Goal: Information Seeking & Learning: Learn about a topic

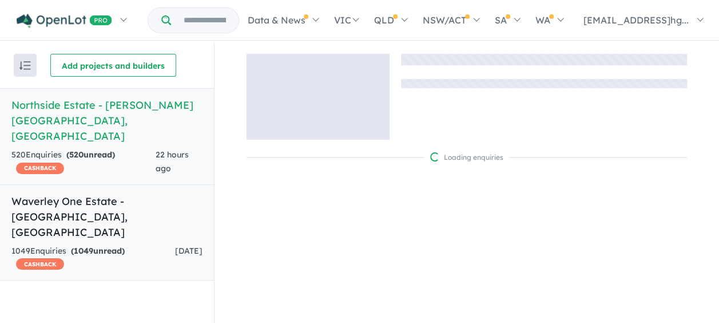
click at [137, 193] on h5 "Waverley One Estate - [GEOGRAPHIC_DATA] , [GEOGRAPHIC_DATA]" at bounding box center [106, 216] width 191 height 46
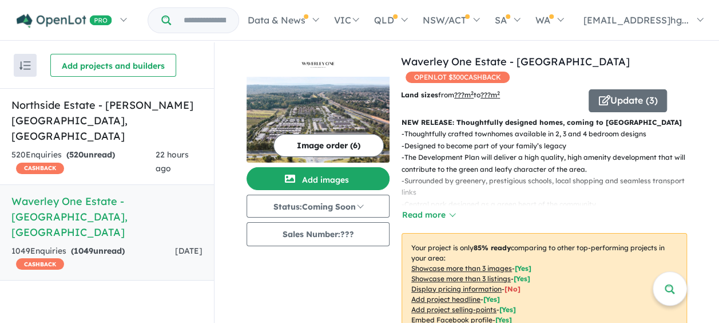
click at [423, 207] on div "- Thoughtfully crafted townhomes available in 2, 3 and 4 bedroom designs - Desi…" at bounding box center [540, 174] width 295 height 93
click at [428, 214] on button "Read more" at bounding box center [429, 214] width 54 height 13
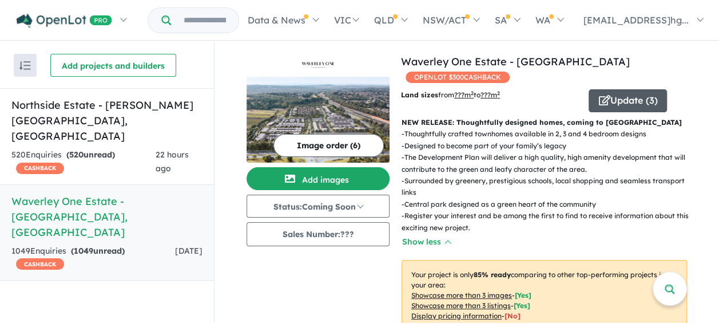
click at [615, 103] on button "Update ( 3 )" at bounding box center [628, 100] width 78 height 23
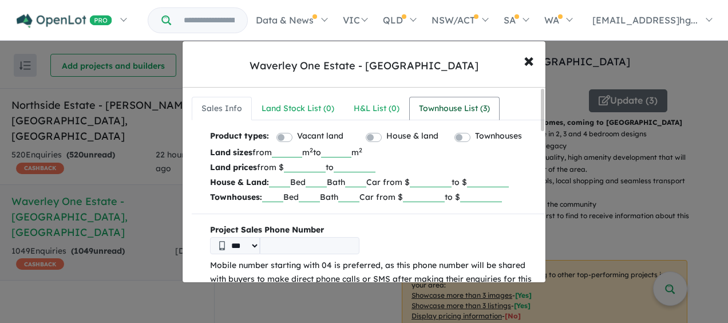
click at [423, 108] on div "Townhouse List ( 3 )" at bounding box center [454, 109] width 71 height 14
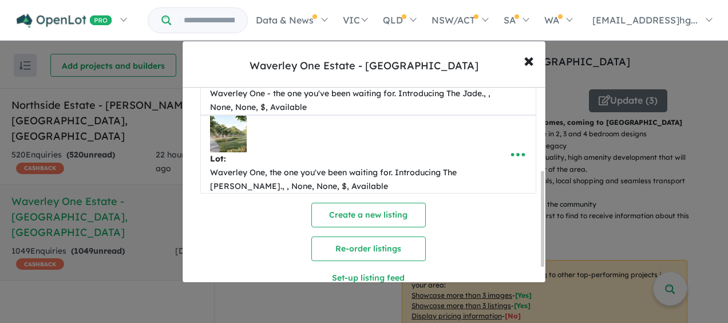
scroll to position [202, 0]
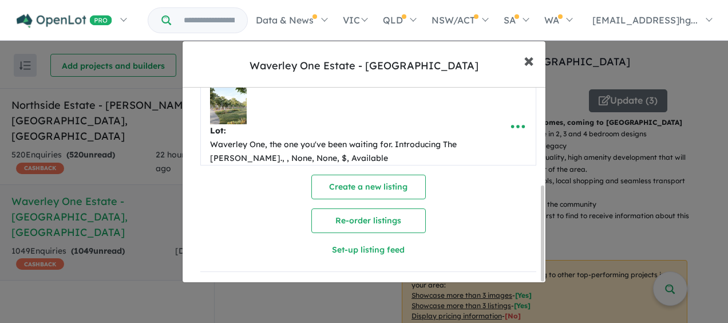
click at [529, 62] on span "×" at bounding box center [529, 60] width 10 height 25
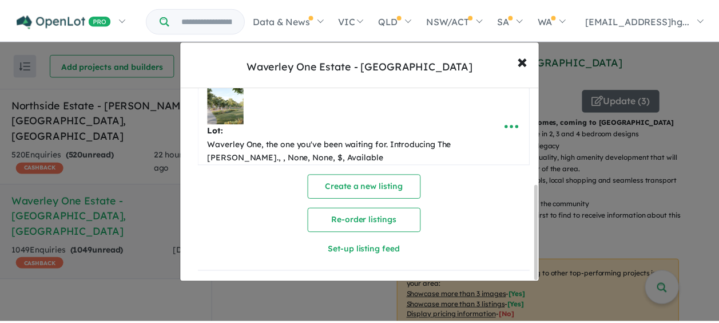
scroll to position [0, 0]
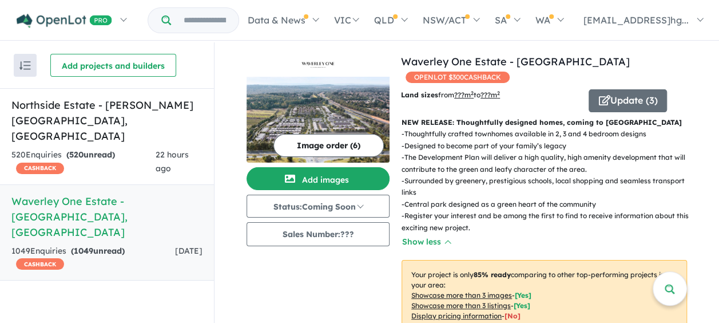
click at [583, 148] on p "- Designed to become part of your family’s legacy" at bounding box center [549, 145] width 295 height 11
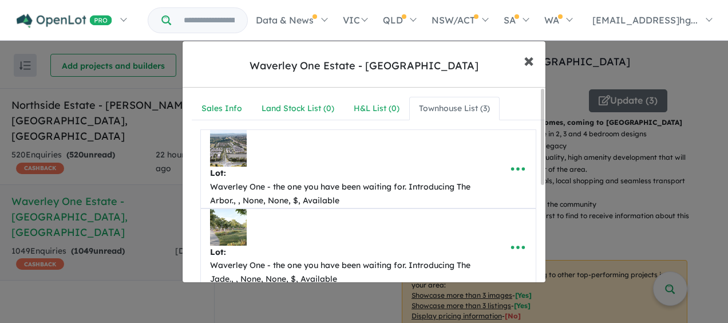
click at [531, 60] on span "×" at bounding box center [529, 60] width 10 height 25
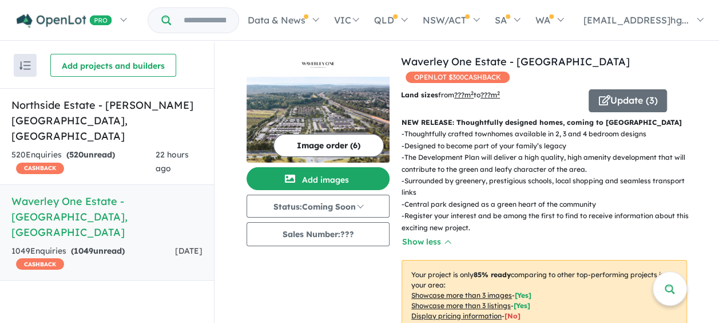
click at [554, 157] on p "- The Development Plan will deliver a high quality, high amenity development th…" at bounding box center [549, 163] width 295 height 23
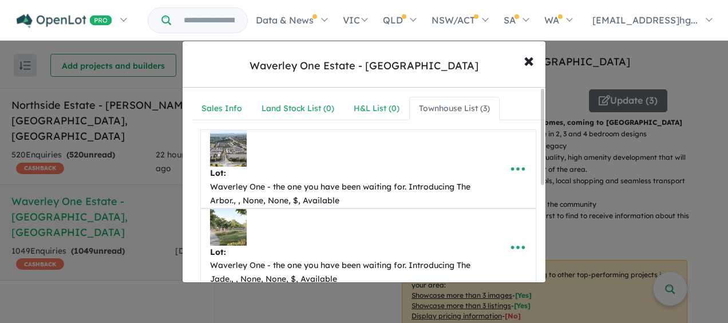
drag, startPoint x: 554, startPoint y: 157, endPoint x: 584, endPoint y: 196, distance: 48.9
click at [584, 196] on div "**********" at bounding box center [364, 161] width 728 height 323
